Goal: Task Accomplishment & Management: Complete application form

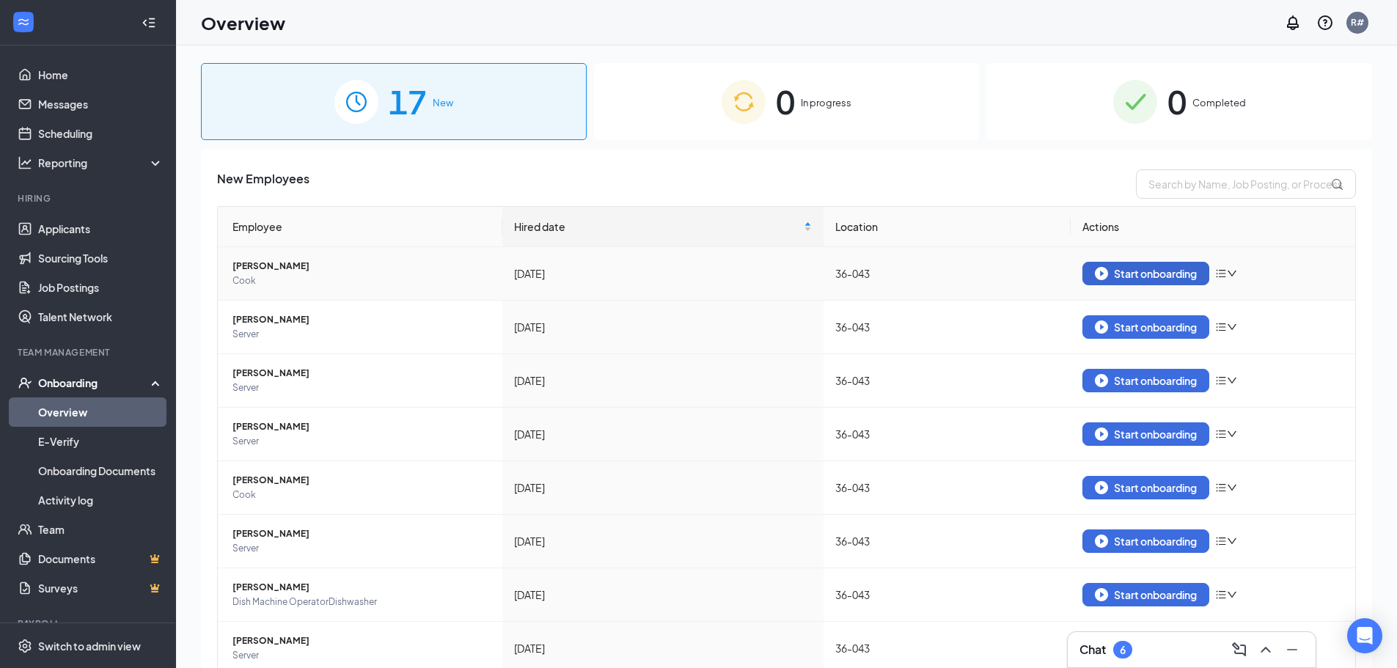
click at [1148, 278] on div "Start onboarding" at bounding box center [1146, 273] width 102 height 13
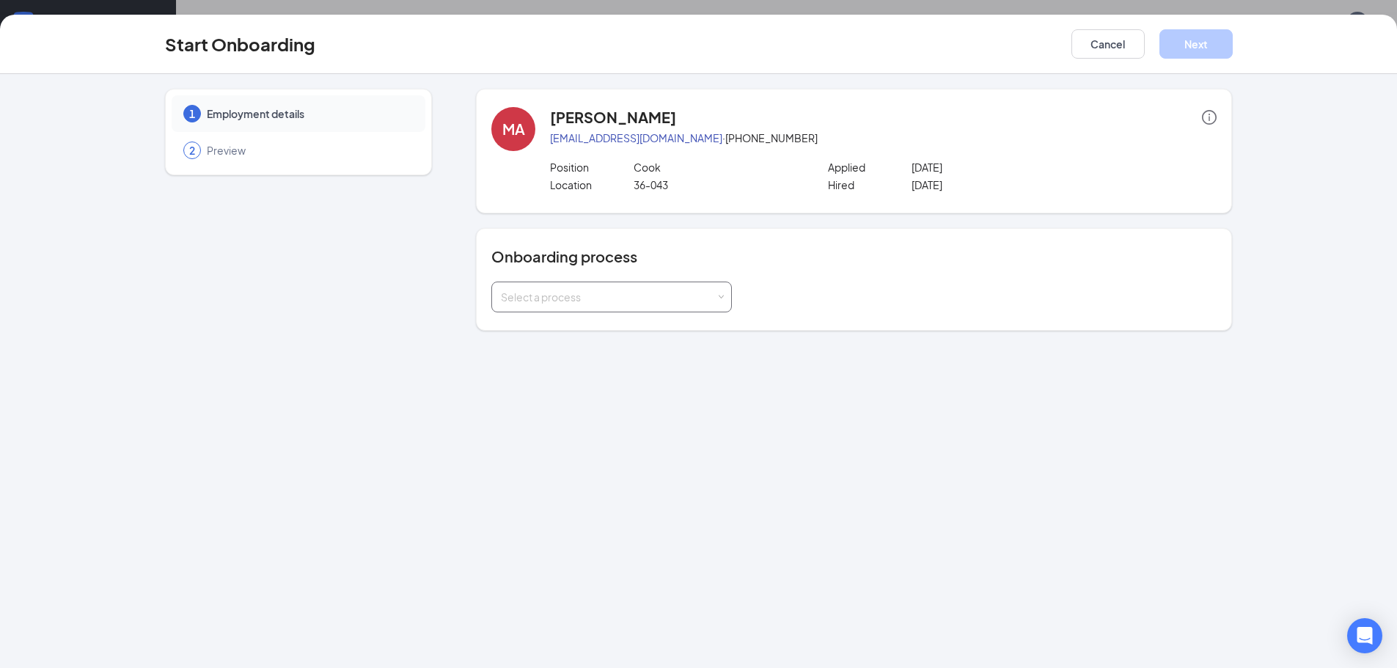
click at [683, 304] on div "Select a process" at bounding box center [611, 296] width 221 height 29
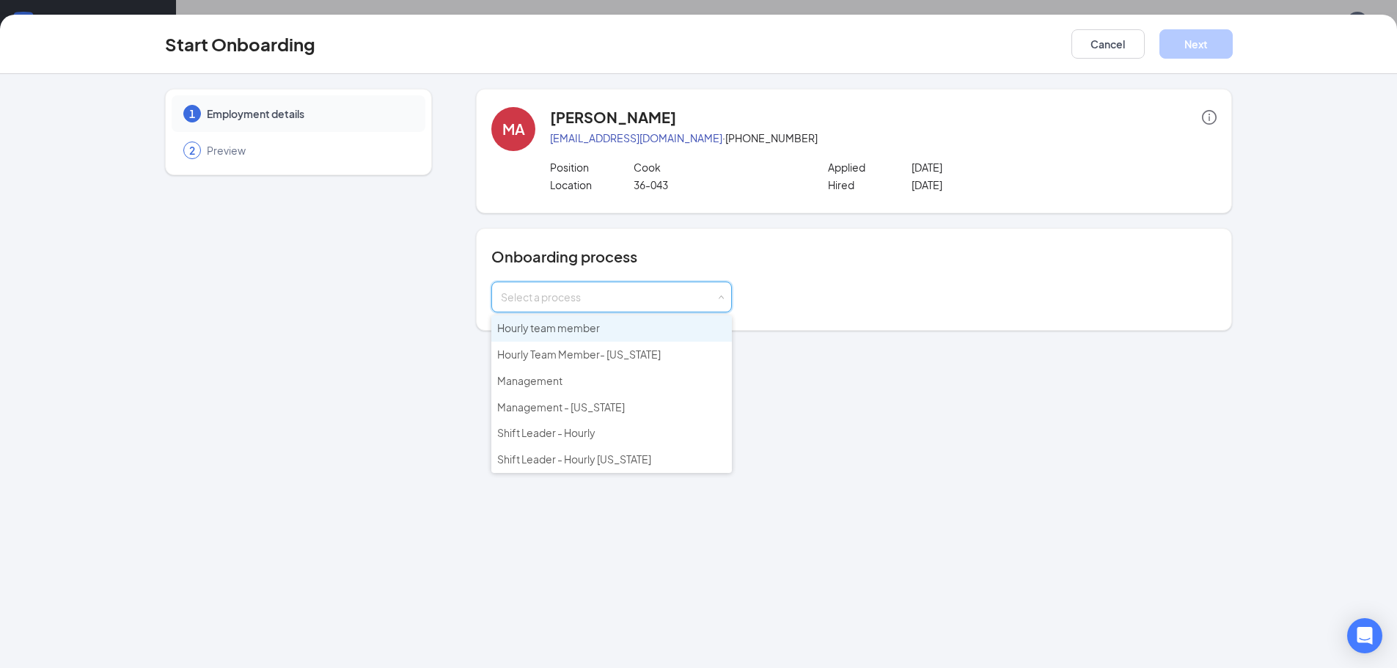
click at [670, 337] on li "Hourly team member" at bounding box center [611, 328] width 241 height 26
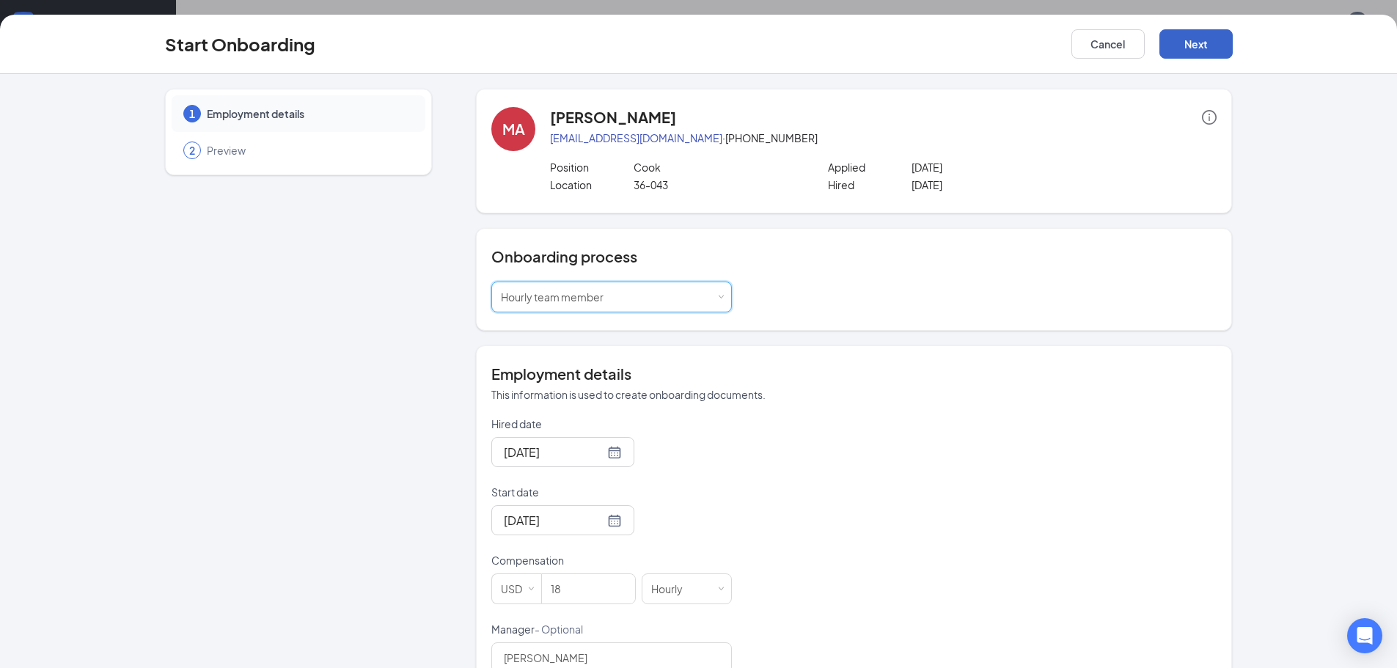
click at [1208, 45] on button "Next" at bounding box center [1195, 43] width 73 height 29
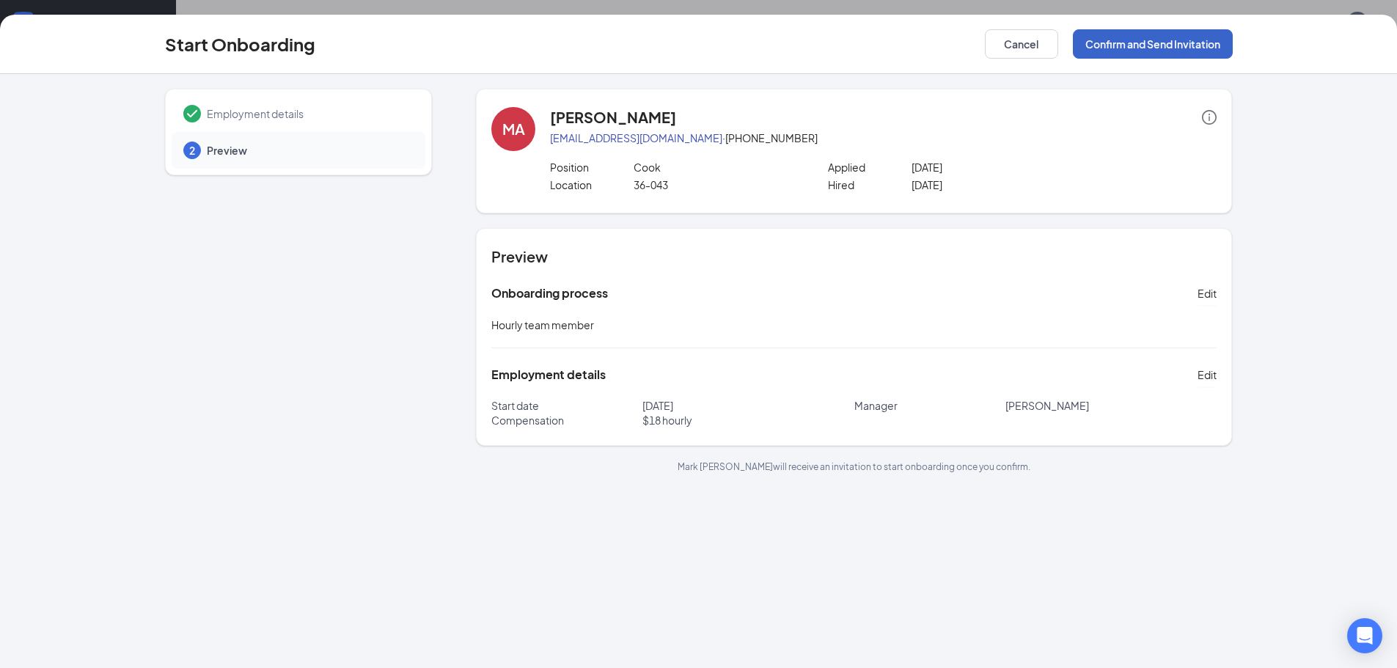
click at [1144, 41] on button "Confirm and Send Invitation" at bounding box center [1153, 43] width 160 height 29
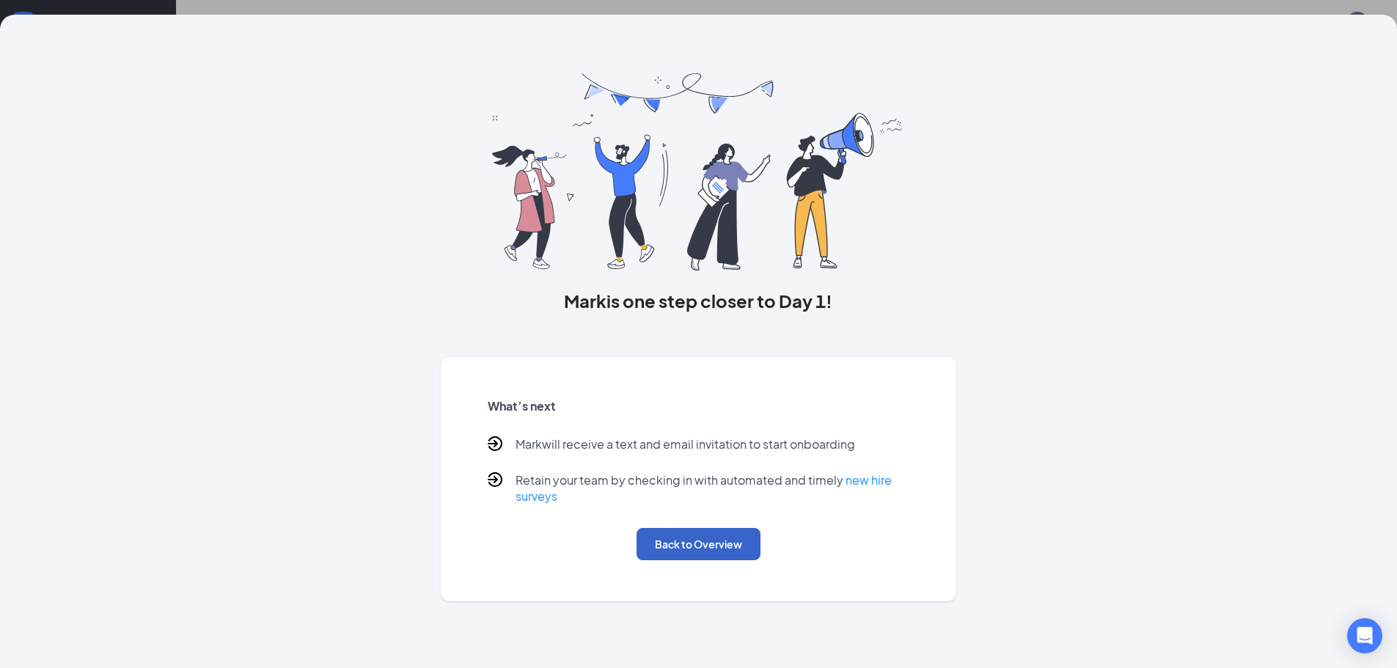
click at [699, 542] on button "Back to Overview" at bounding box center [699, 544] width 124 height 32
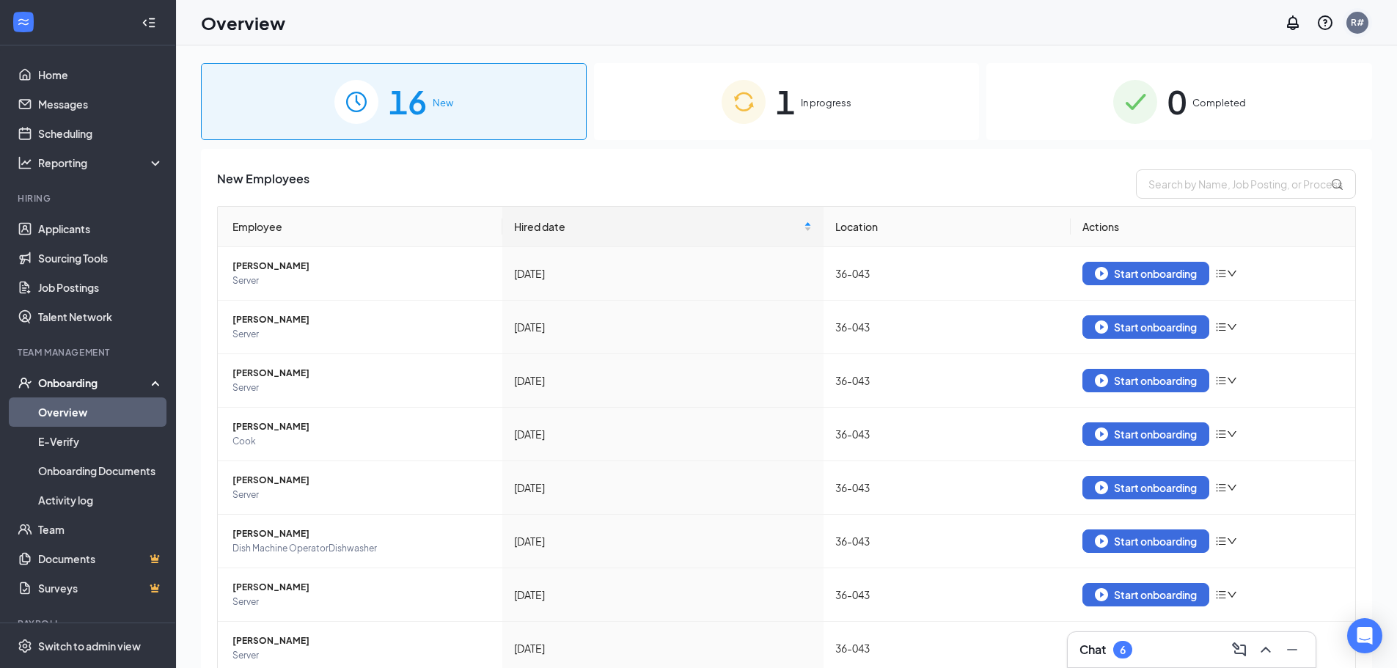
click at [1364, 23] on div "R#" at bounding box center [1357, 22] width 13 height 12
click at [1249, 237] on div "Log out" at bounding box center [1284, 239] width 158 height 15
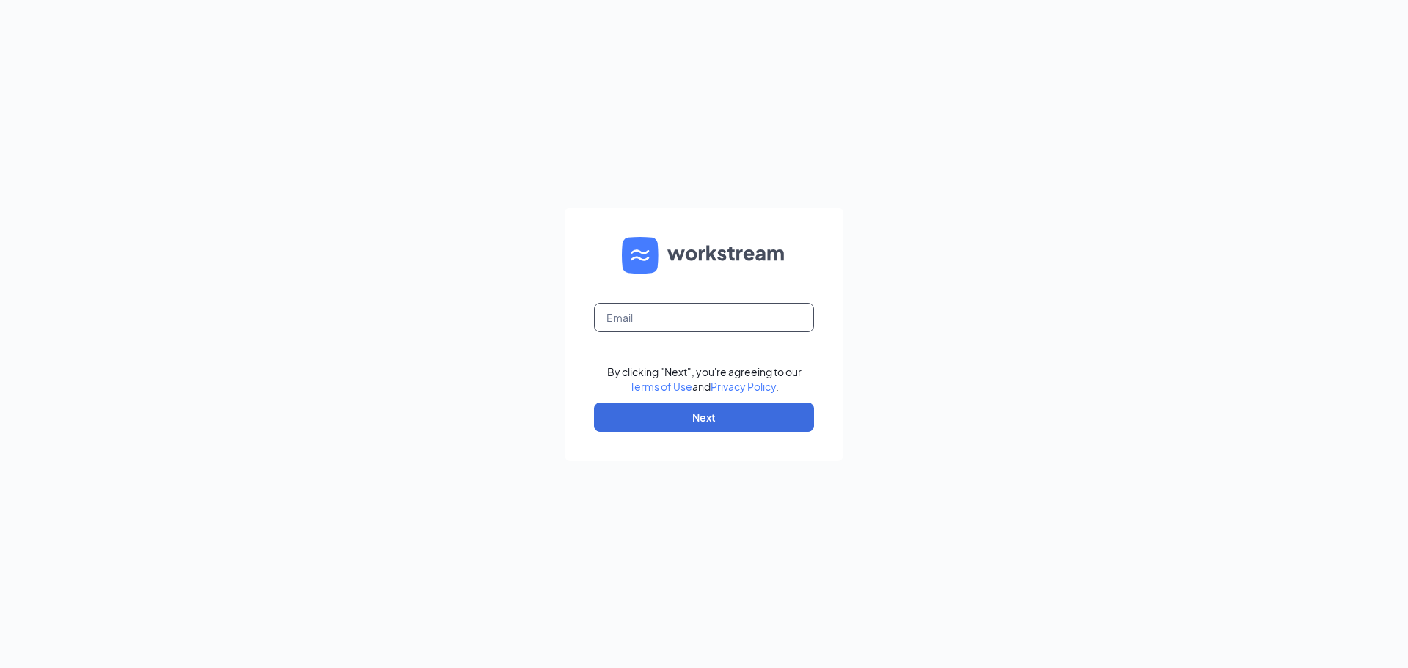
click at [639, 306] on input "text" at bounding box center [704, 317] width 220 height 29
type input "srp177@srpihop.com"
click at [686, 417] on button "Next" at bounding box center [704, 417] width 220 height 29
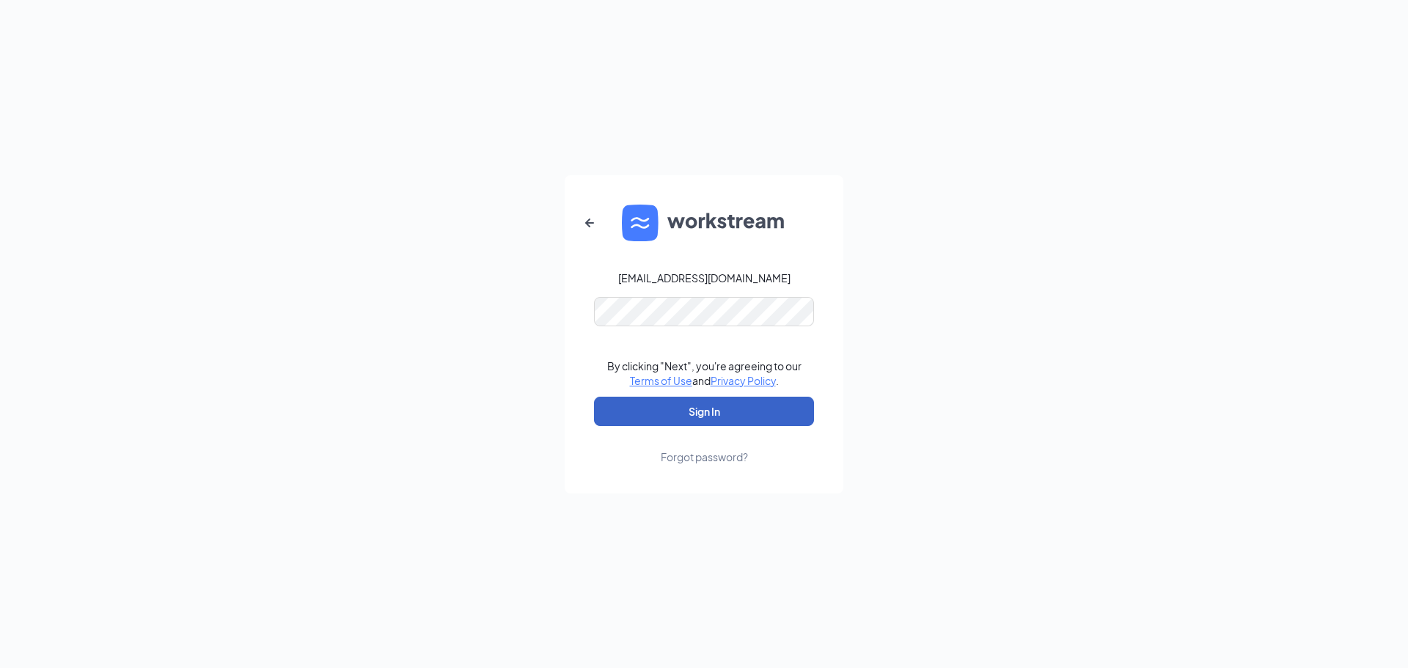
click at [678, 417] on button "Sign In" at bounding box center [704, 411] width 220 height 29
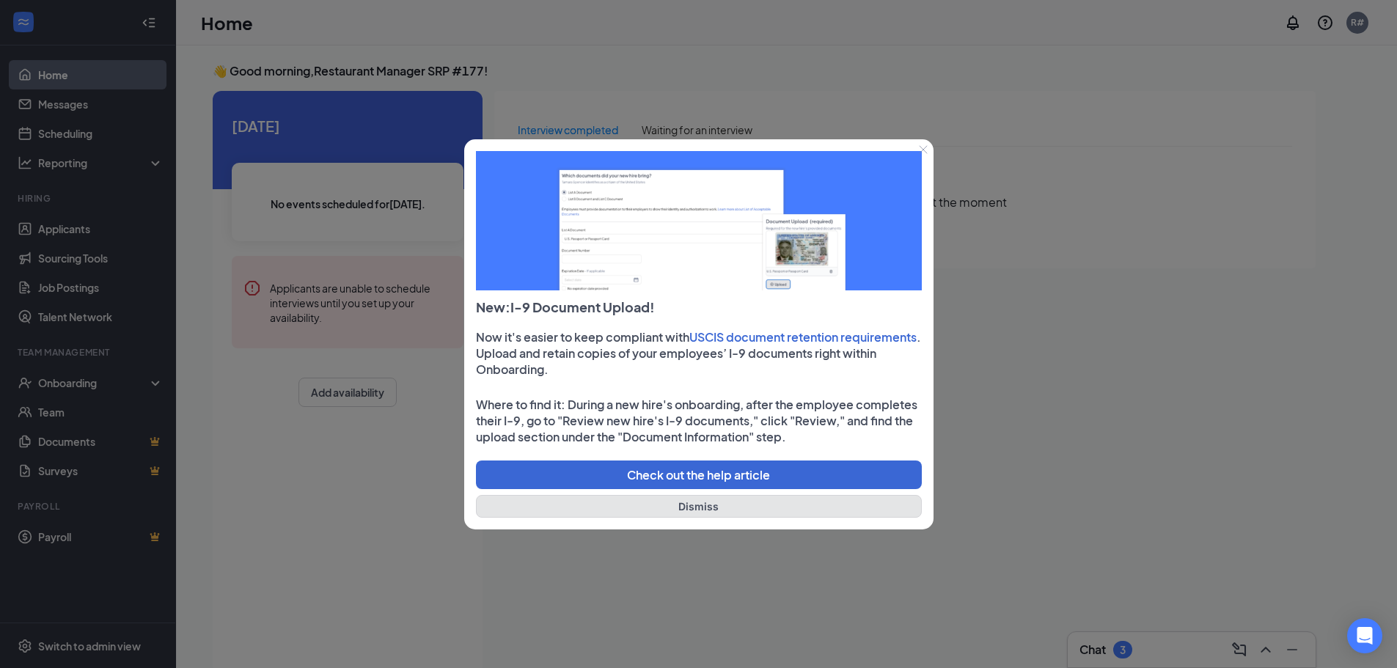
click at [710, 510] on button "Dismiss" at bounding box center [699, 506] width 446 height 23
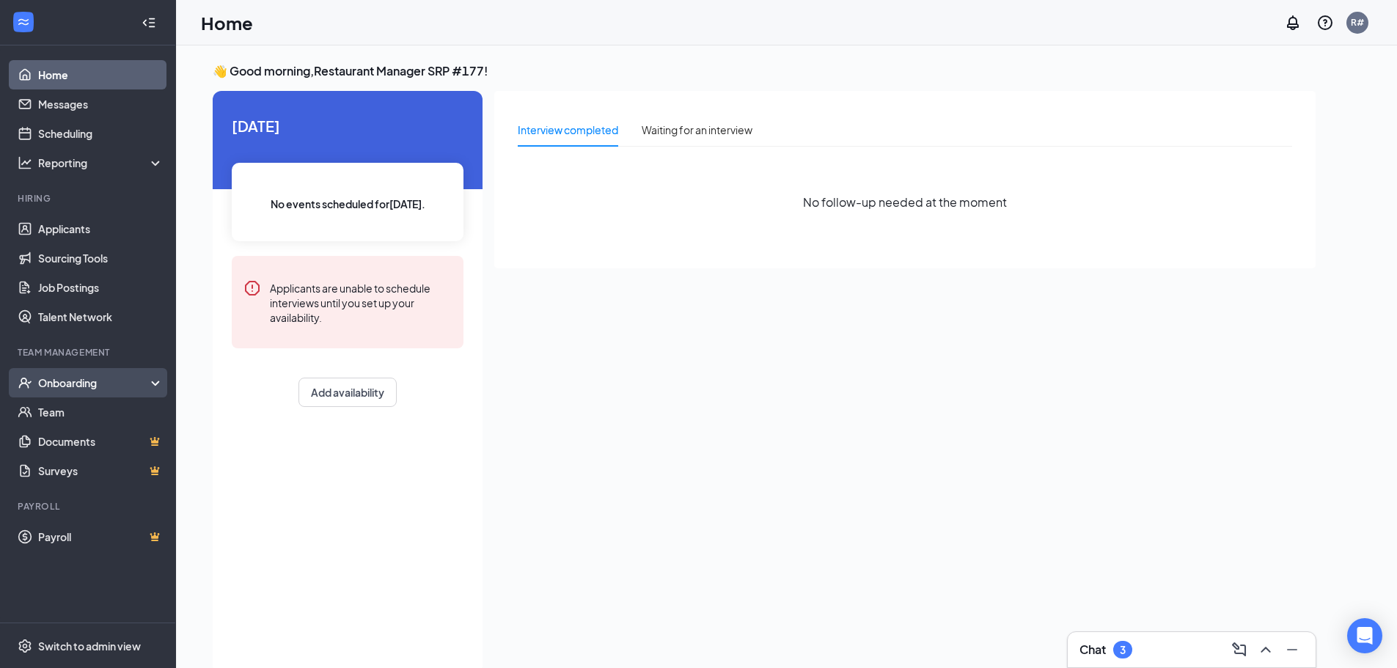
click at [87, 382] on div "Onboarding" at bounding box center [94, 382] width 113 height 15
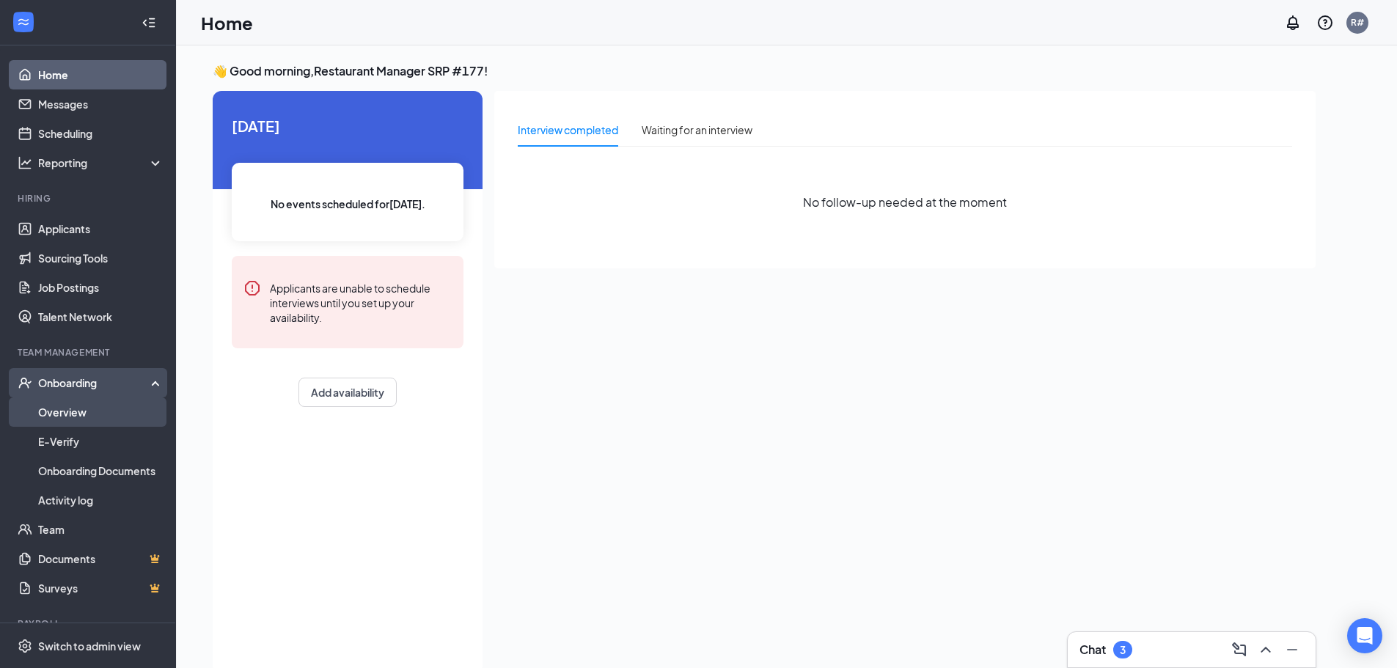
click at [87, 417] on link "Overview" at bounding box center [100, 411] width 125 height 29
